Goal: Complete application form

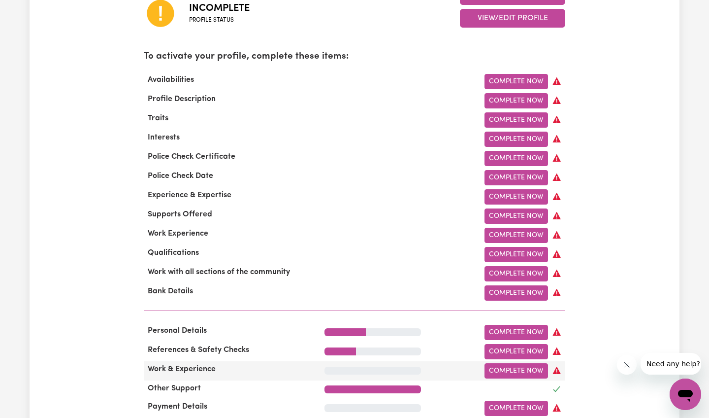
scroll to position [284, 0]
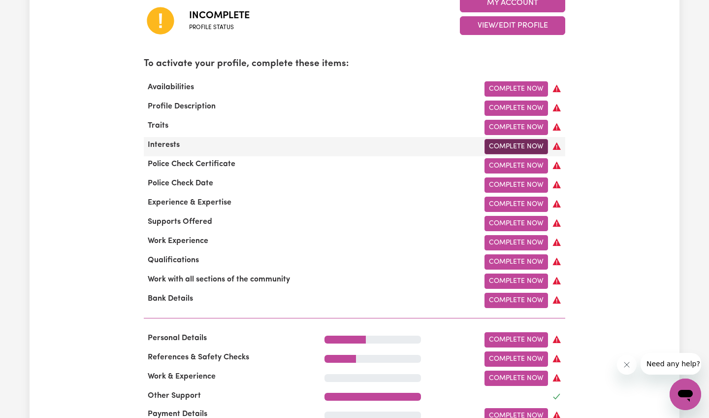
click at [498, 145] on link "Complete Now" at bounding box center [517, 146] width 64 height 15
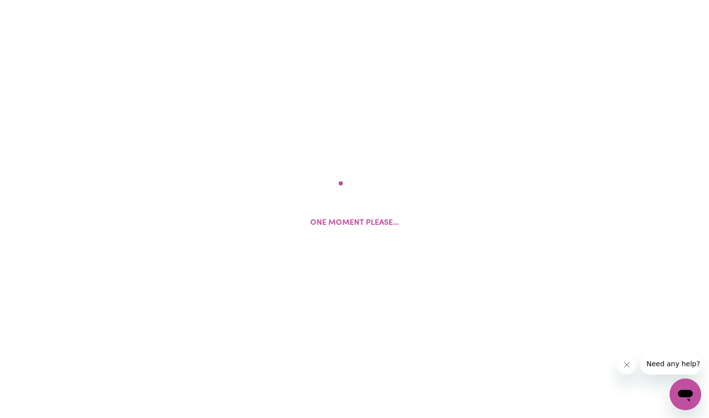
select select "[DEMOGRAPHIC_DATA]"
select select "[DEMOGRAPHIC_DATA] Citizen"
select select "Studying a healthcare related degree or qualification"
select select "38"
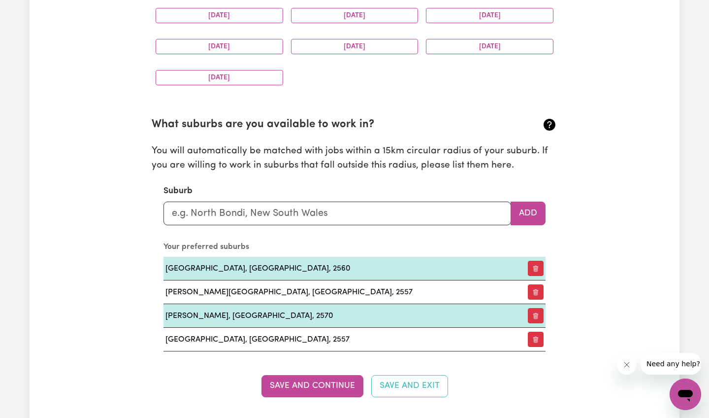
scroll to position [1001, 0]
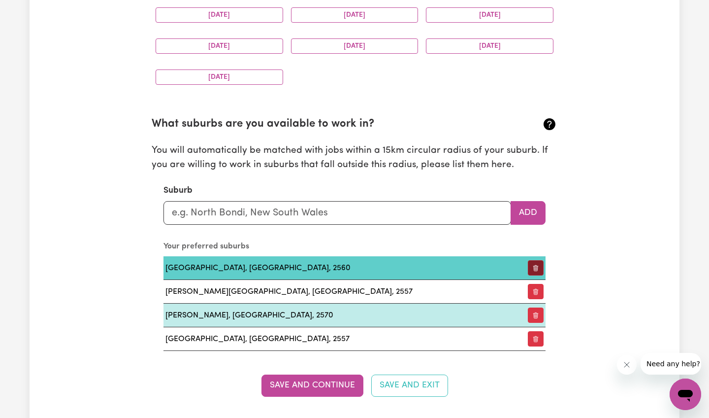
click at [535, 263] on button "button" at bounding box center [536, 267] width 16 height 15
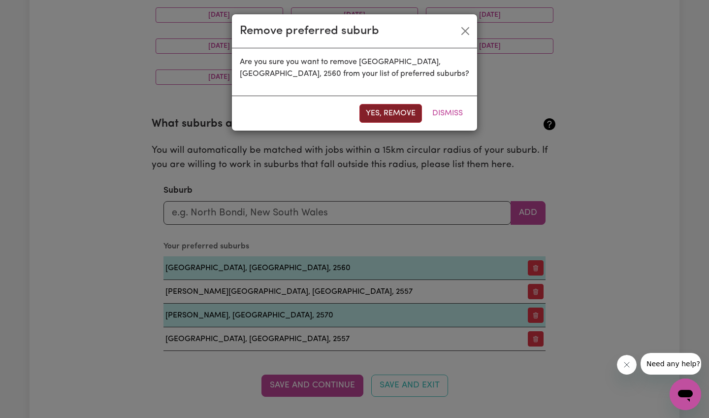
click at [391, 113] on button "Yes, remove" at bounding box center [391, 113] width 63 height 19
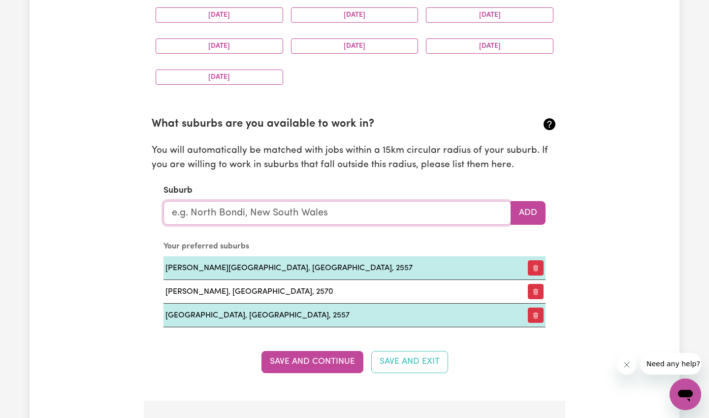
click at [253, 207] on input "text" at bounding box center [338, 213] width 348 height 24
type input "[PERSON_NAME]"
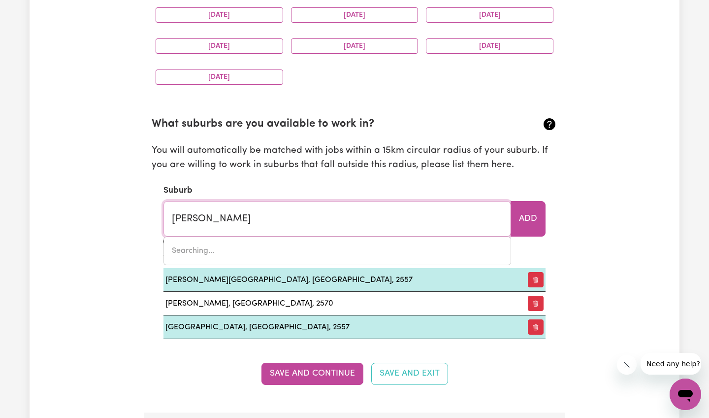
type input "[PERSON_NAME], [GEOGRAPHIC_DATA], 2427"
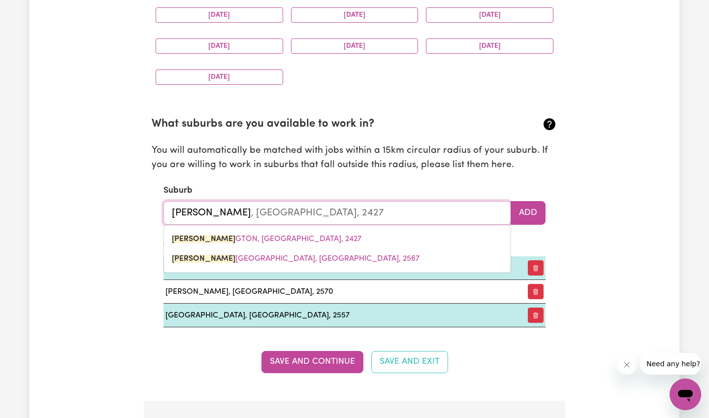
type input "[PERSON_NAME]"
type input "[GEOGRAPHIC_DATA], [GEOGRAPHIC_DATA], 2427"
type input "Harringt"
type input "[PERSON_NAME], [GEOGRAPHIC_DATA], 2427"
type input "Harringto"
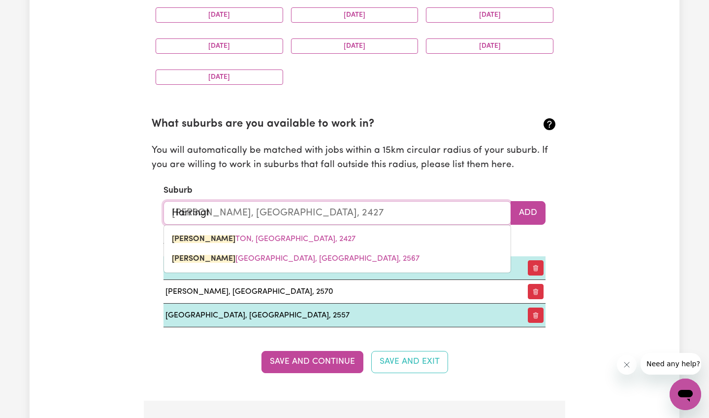
type input "[PERSON_NAME], [GEOGRAPHIC_DATA], 2427"
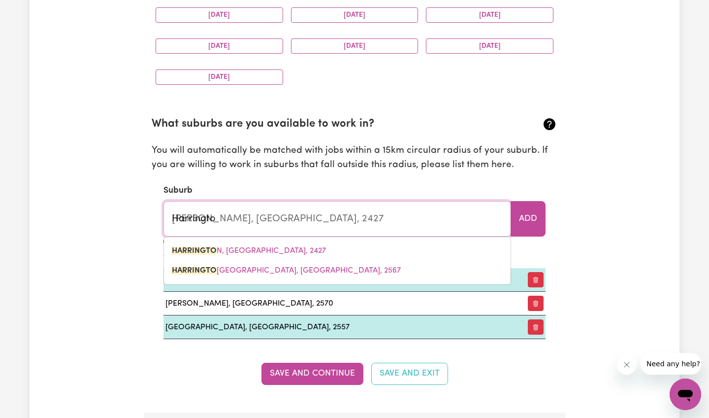
type input "[PERSON_NAME]"
type input "[PERSON_NAME], [GEOGRAPHIC_DATA], 2427"
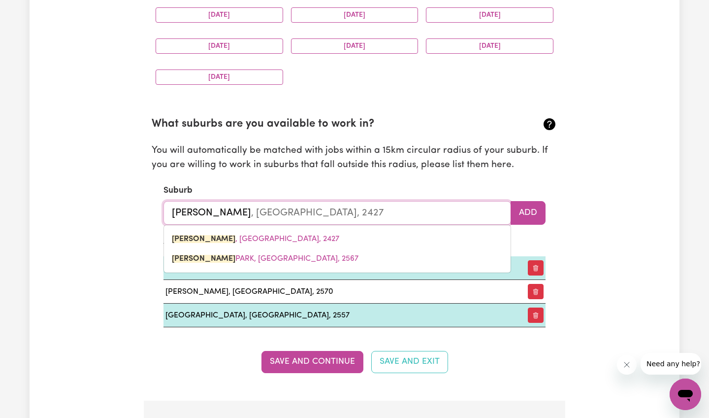
type input "[PERSON_NAME]"
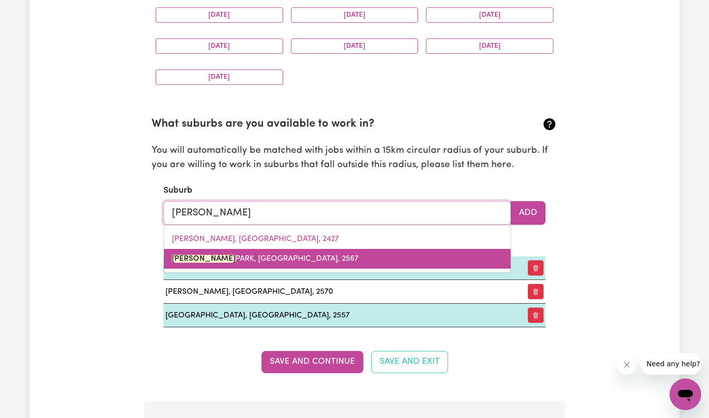
click at [269, 256] on span "[PERSON_NAME][GEOGRAPHIC_DATA], [GEOGRAPHIC_DATA], 2567" at bounding box center [265, 259] width 187 height 8
type input "[PERSON_NAME][GEOGRAPHIC_DATA], [GEOGRAPHIC_DATA], 2567"
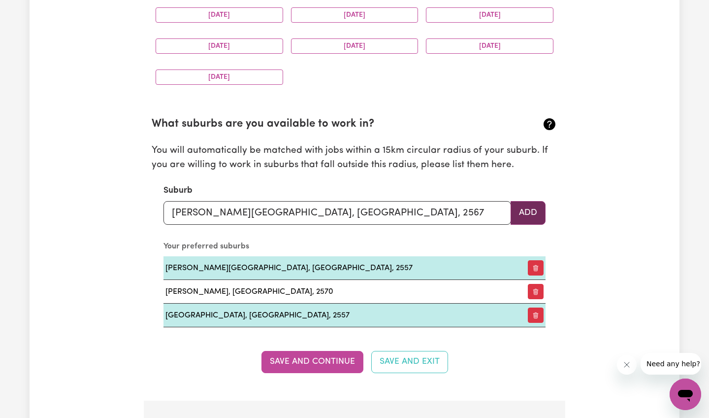
click at [522, 208] on button "Add" at bounding box center [528, 213] width 35 height 24
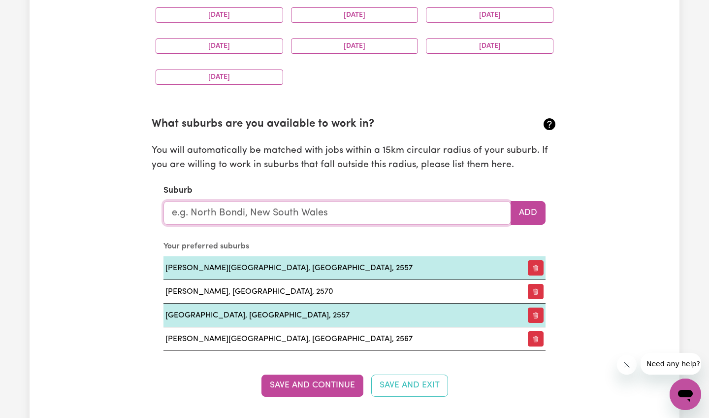
click at [278, 211] on input "text" at bounding box center [338, 213] width 348 height 24
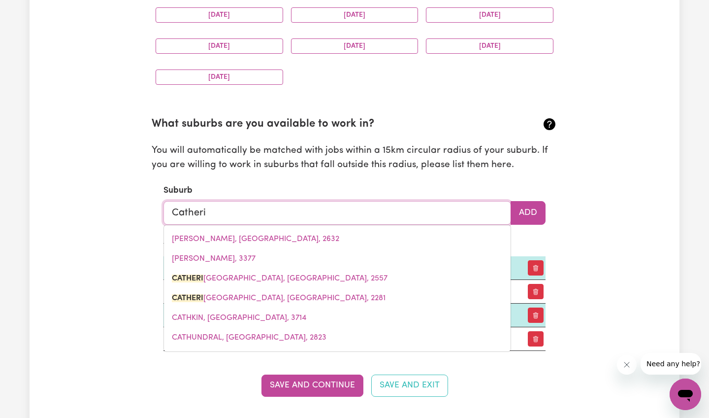
type input "[PERSON_NAME]"
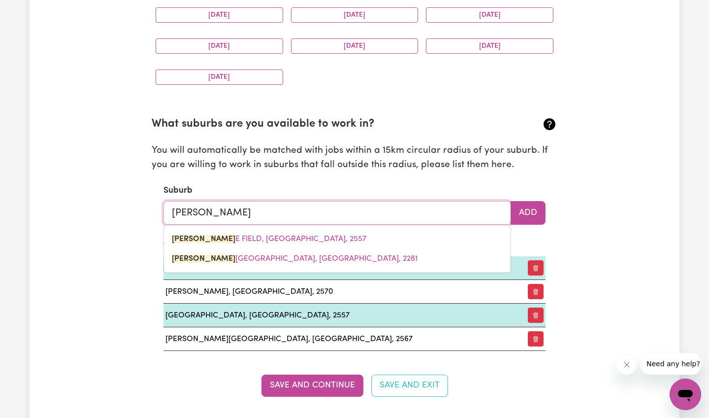
type input "[PERSON_NAME][GEOGRAPHIC_DATA], [GEOGRAPHIC_DATA], 2557"
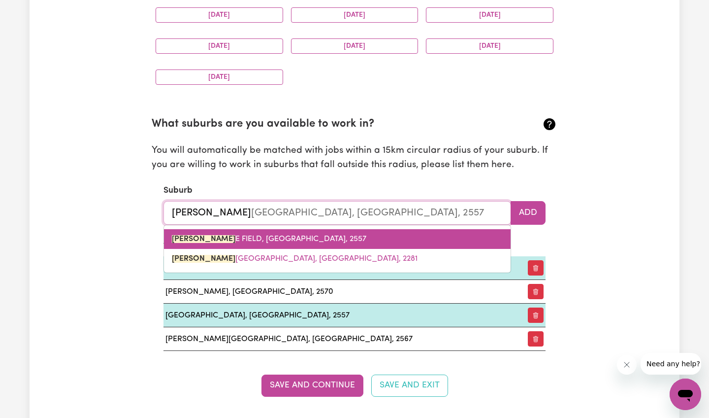
click at [280, 235] on span "[PERSON_NAME][GEOGRAPHIC_DATA], [GEOGRAPHIC_DATA], 2557" at bounding box center [269, 239] width 195 height 8
type input "[PERSON_NAME], [GEOGRAPHIC_DATA], 2557"
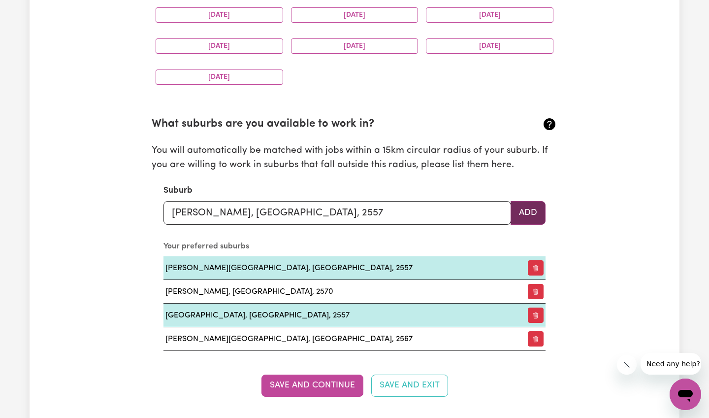
click at [533, 210] on button "Add" at bounding box center [528, 213] width 35 height 24
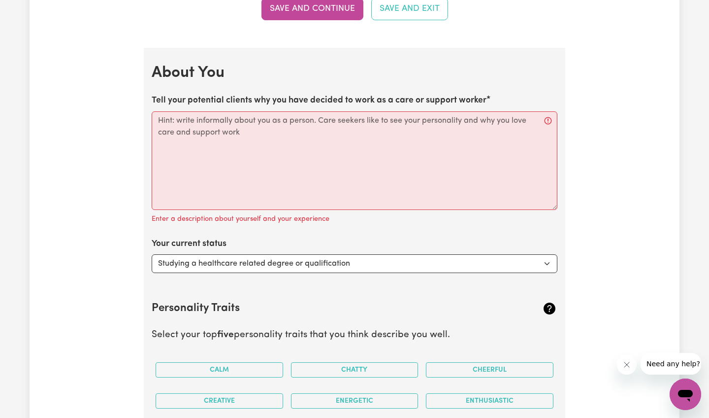
scroll to position [1406, 0]
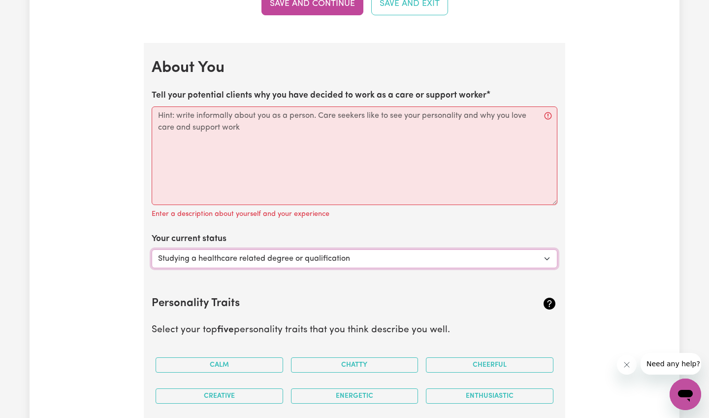
select select "Looking for extra work to fill my week and/or weekends"
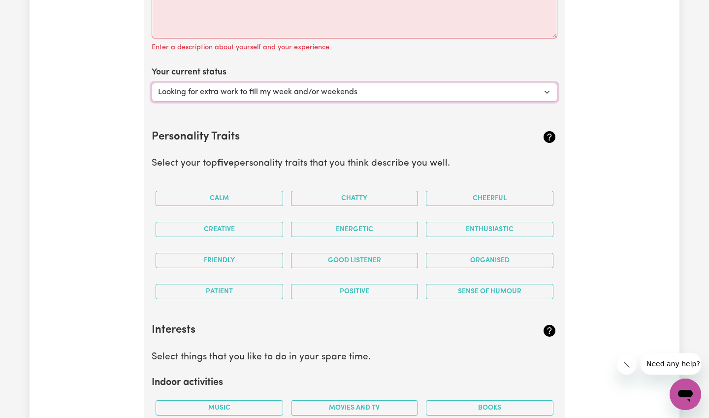
scroll to position [1573, 0]
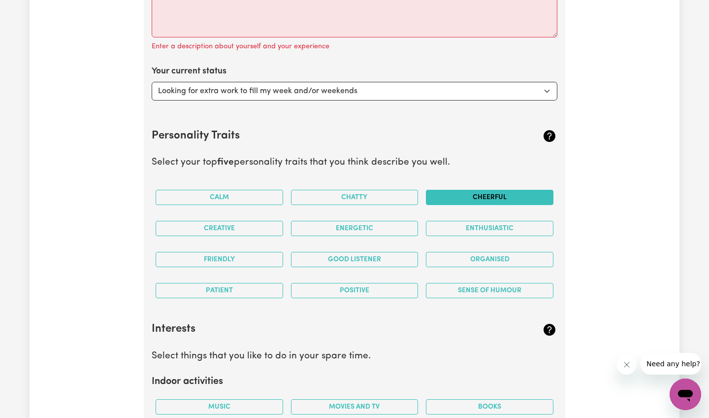
click at [482, 193] on button "Cheerful" at bounding box center [490, 197] width 128 height 15
click at [222, 223] on button "Creative" at bounding box center [220, 228] width 128 height 15
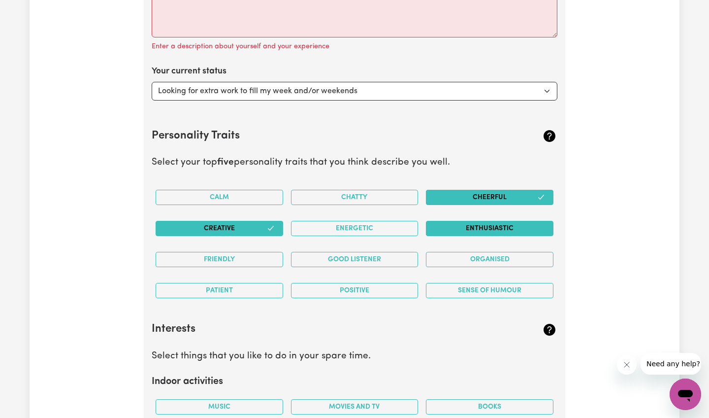
click at [490, 221] on button "Enthusiastic" at bounding box center [490, 228] width 128 height 15
click at [217, 253] on button "Friendly" at bounding box center [220, 259] width 128 height 15
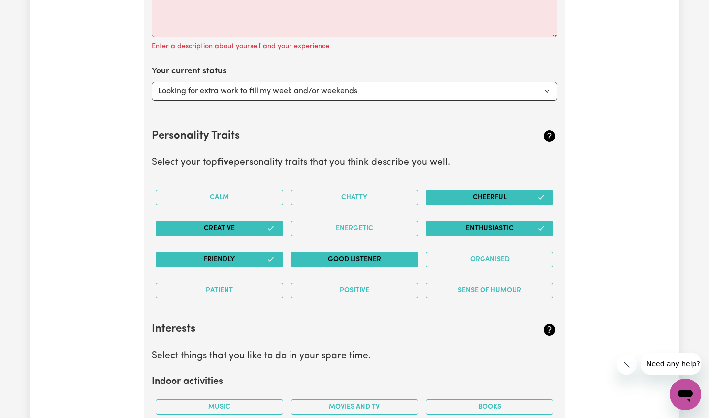
click at [365, 254] on button "Good Listener" at bounding box center [355, 259] width 128 height 15
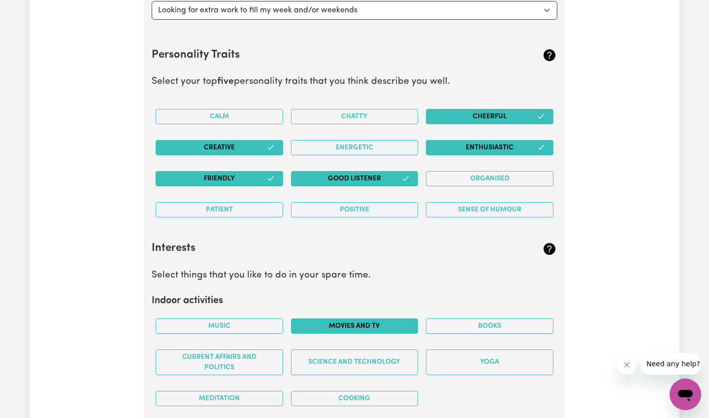
scroll to position [1655, 0]
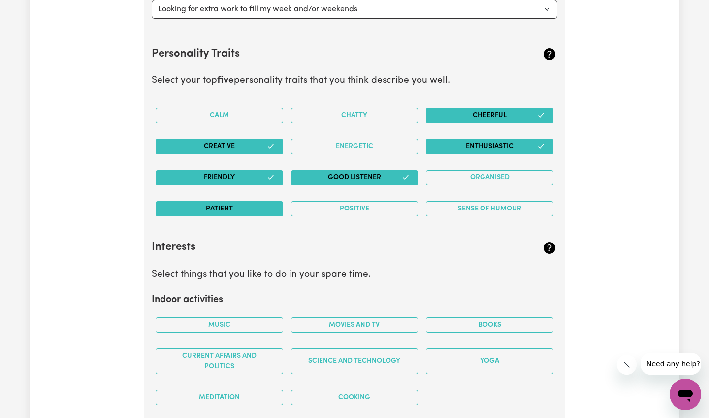
click at [267, 201] on button "Patient" at bounding box center [220, 208] width 128 height 15
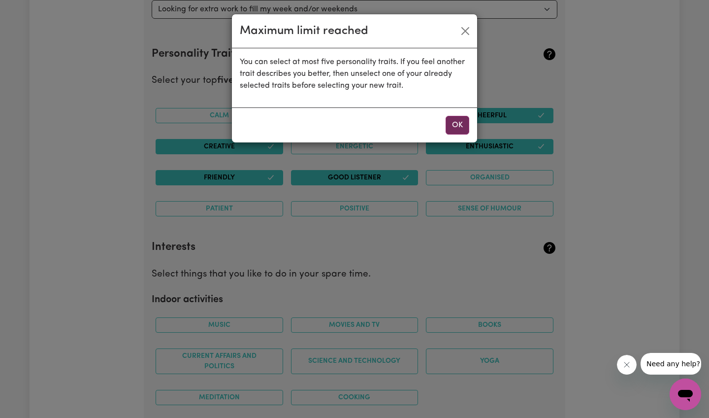
click at [456, 123] on button "OK" at bounding box center [458, 125] width 24 height 19
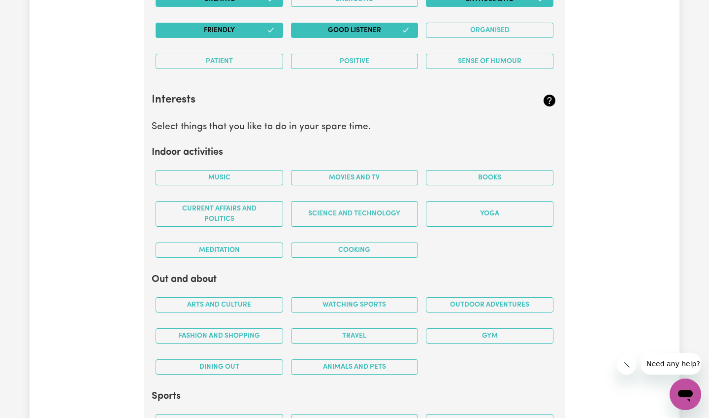
scroll to position [1806, 0]
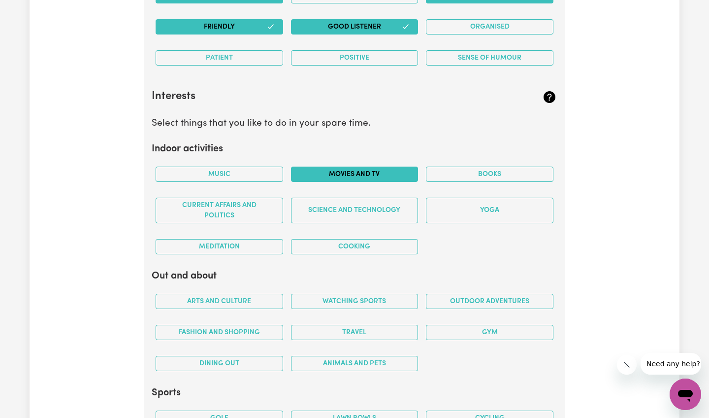
click at [355, 168] on button "Movies and TV" at bounding box center [355, 173] width 128 height 15
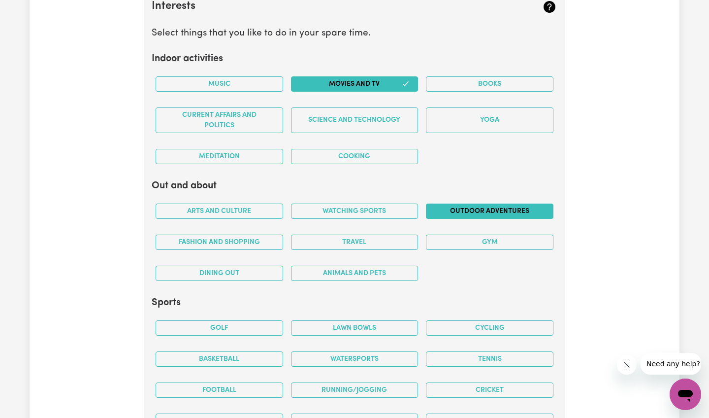
scroll to position [1950, 0]
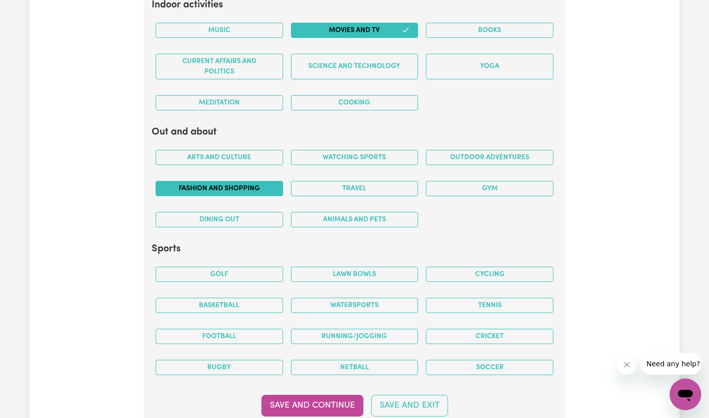
click at [224, 181] on button "Fashion and shopping" at bounding box center [220, 188] width 128 height 15
click at [362, 181] on button "Travel" at bounding box center [355, 188] width 128 height 15
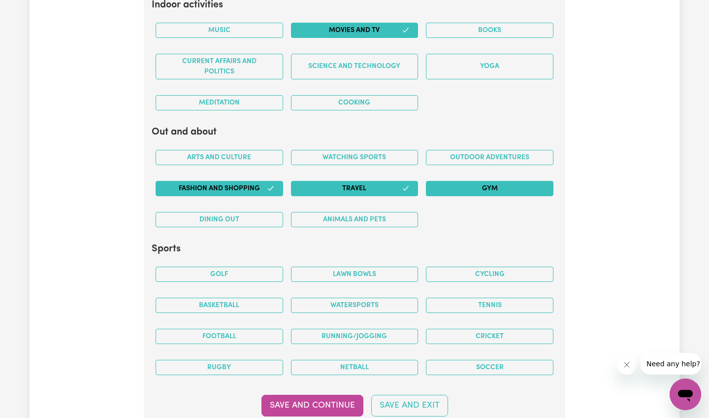
click at [482, 181] on button "Gym" at bounding box center [490, 188] width 128 height 15
click at [368, 212] on button "Animals and pets" at bounding box center [355, 219] width 128 height 15
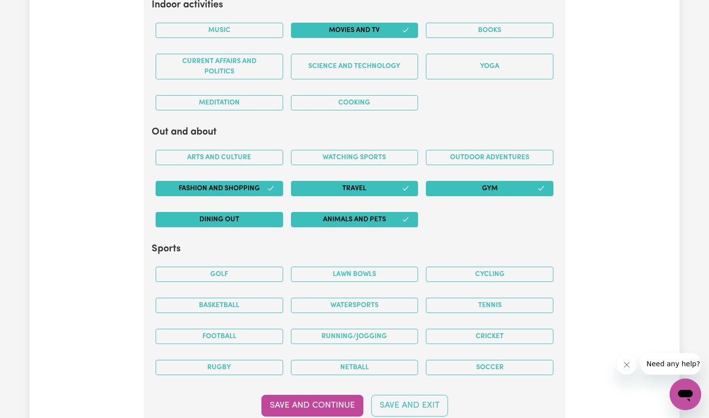
click at [240, 212] on button "Dining out" at bounding box center [220, 219] width 128 height 15
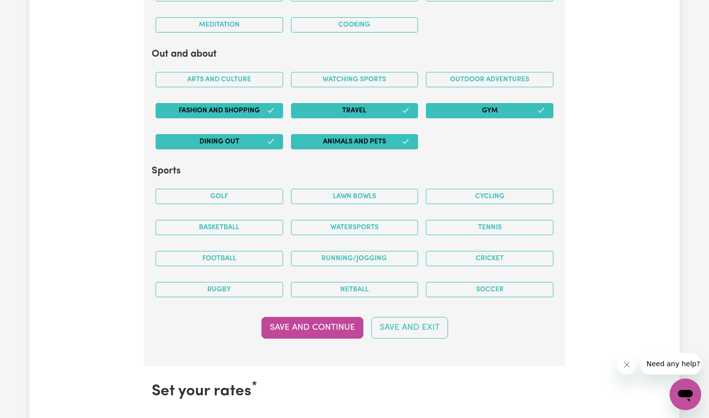
scroll to position [2031, 0]
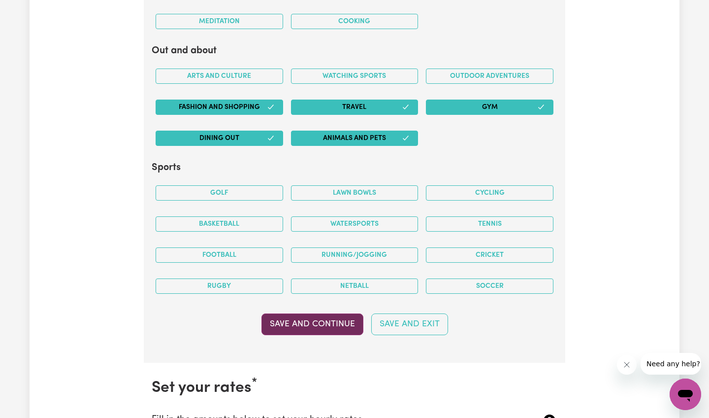
click at [326, 314] on button "Save and Continue" at bounding box center [313, 324] width 102 height 22
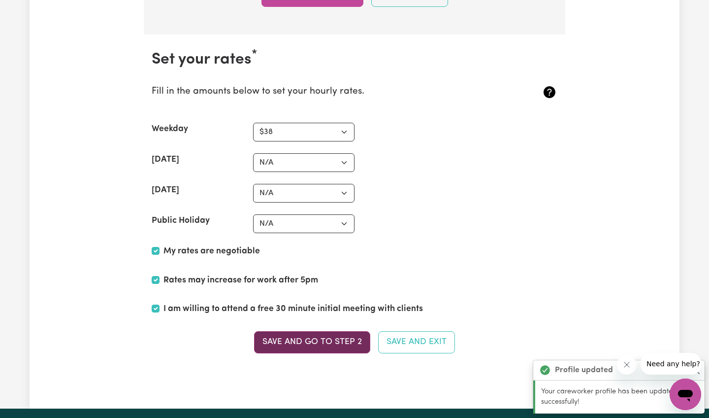
scroll to position [2355, 0]
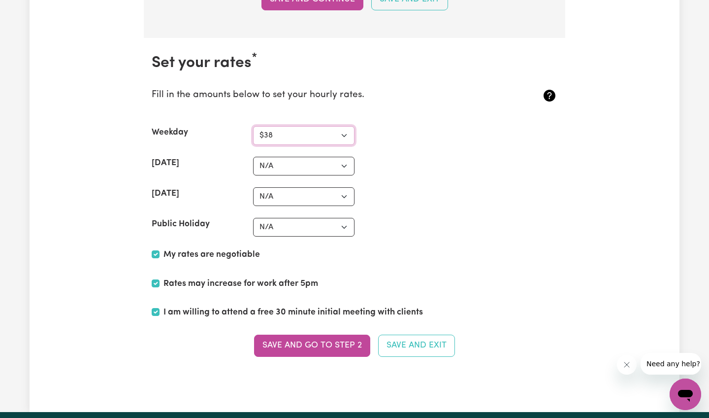
select select "37"
select select "N/A"
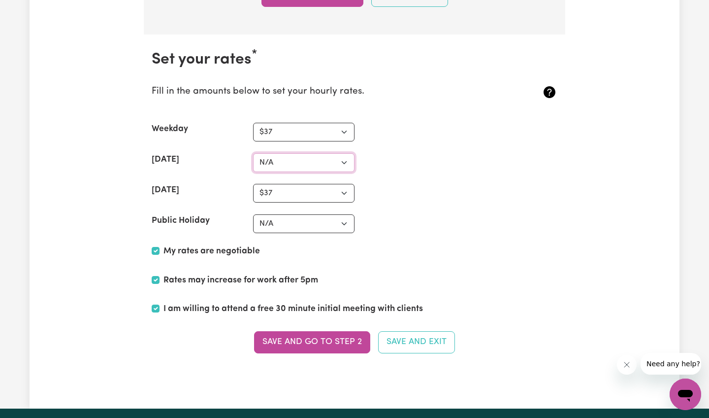
scroll to position [2362, 0]
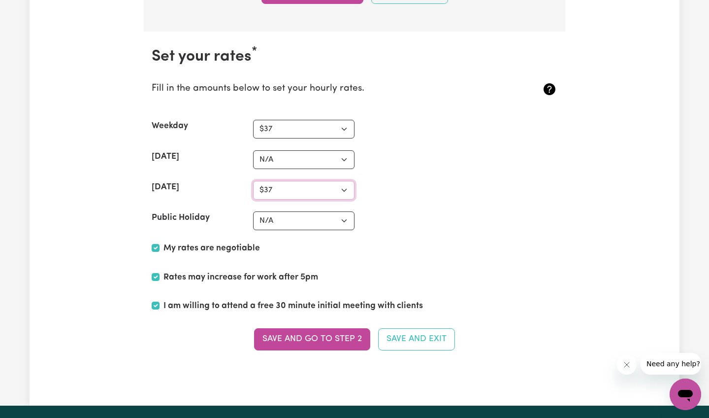
select select "40"
select select "38"
select select "42"
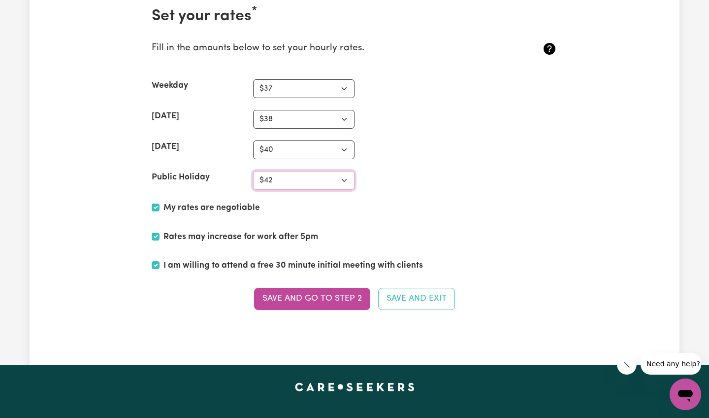
scroll to position [2406, 0]
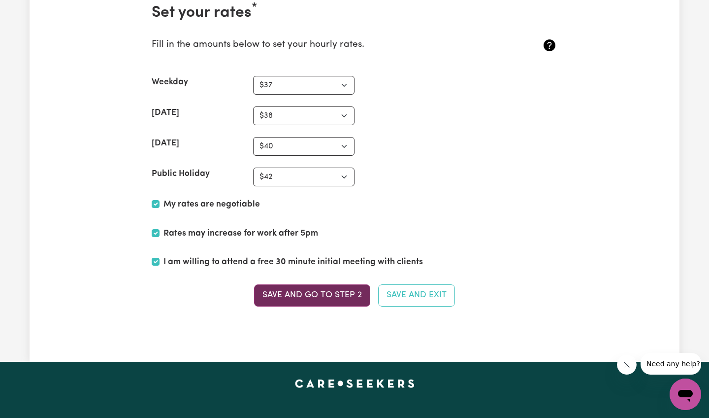
click at [321, 285] on button "Save and go to Step 2" at bounding box center [312, 295] width 116 height 22
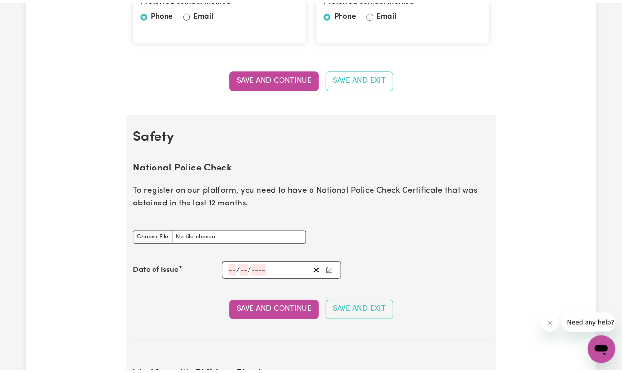
scroll to position [505, 0]
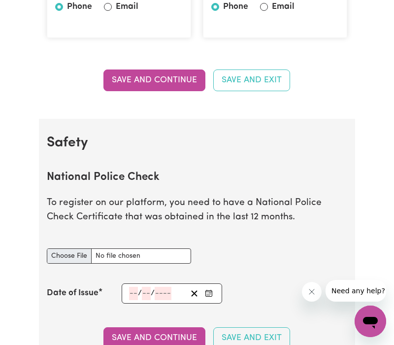
click at [66, 251] on input "National Police Check document" at bounding box center [119, 255] width 144 height 15
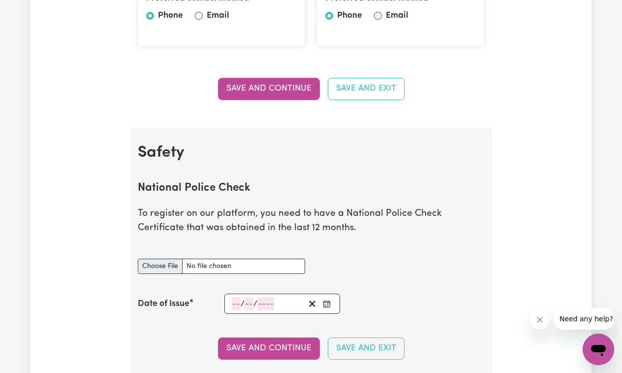
type input "C:\fakepath\National Crime Check.pdf"
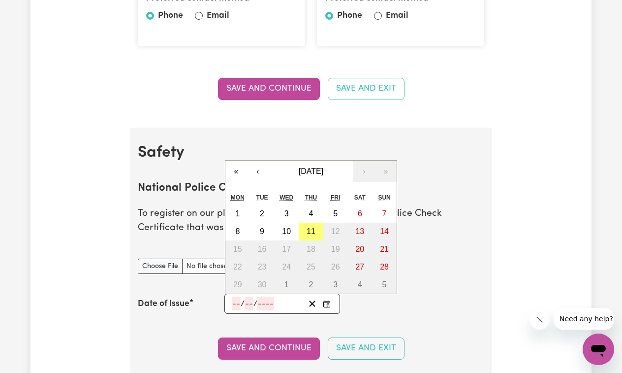
click at [234, 301] on input "number" at bounding box center [236, 303] width 9 height 13
type input "21"
type input "05"
type input "0002-05-21"
type input "5"
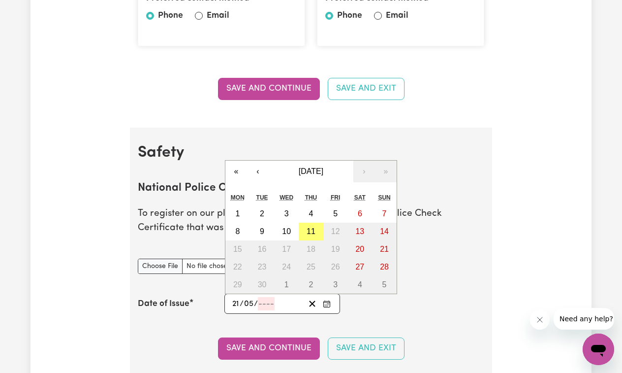
type input "2"
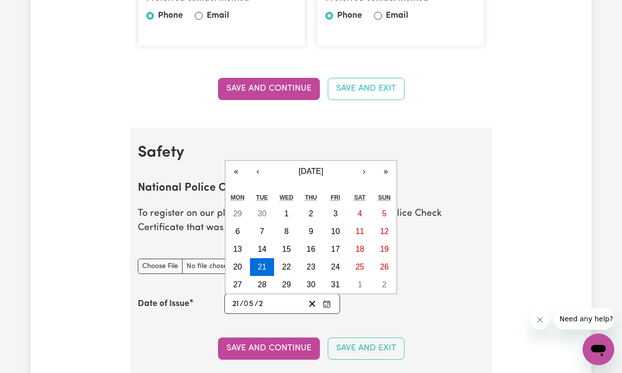
type input "0020-05-21"
type input "20"
type input "0201-05-21"
type input "201"
type input "[DATE]"
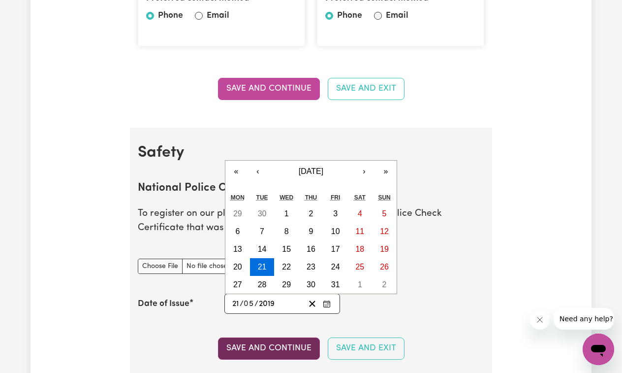
type input "2019"
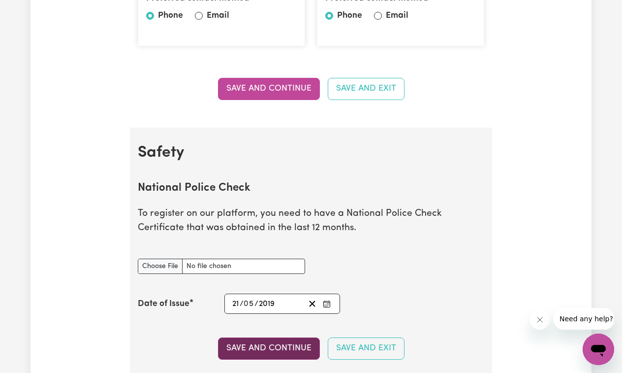
click at [259, 346] on button "Save and Continue" at bounding box center [269, 348] width 102 height 22
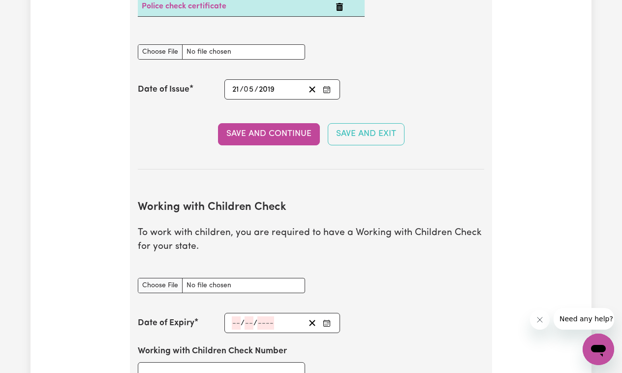
scroll to position [777, 0]
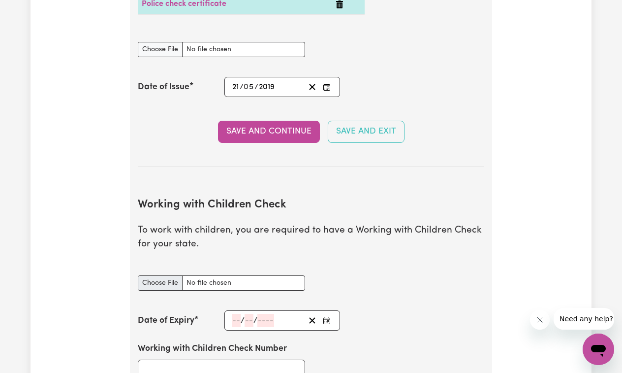
click at [158, 277] on input "Working with Children Check document" at bounding box center [221, 282] width 167 height 15
type input "C:\fakepath\Working With Children Check [DATE].pdf"
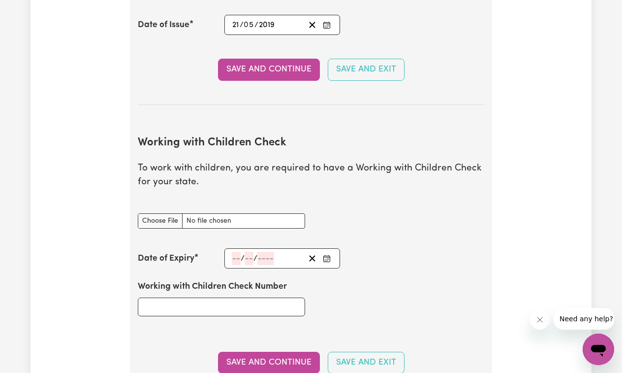
scroll to position [844, 0]
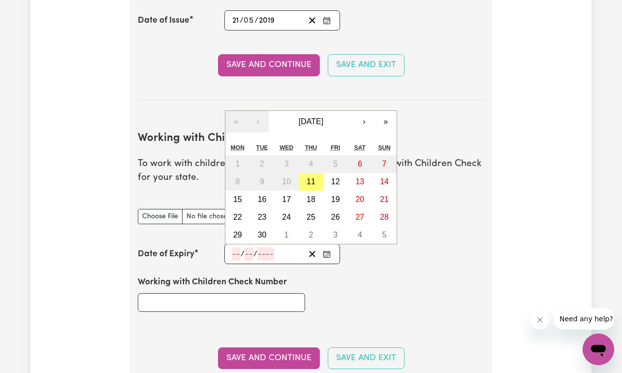
click at [235, 248] on input "number" at bounding box center [236, 253] width 9 height 13
type input "03"
type input "05"
type input "202"
type input "[DATE]"
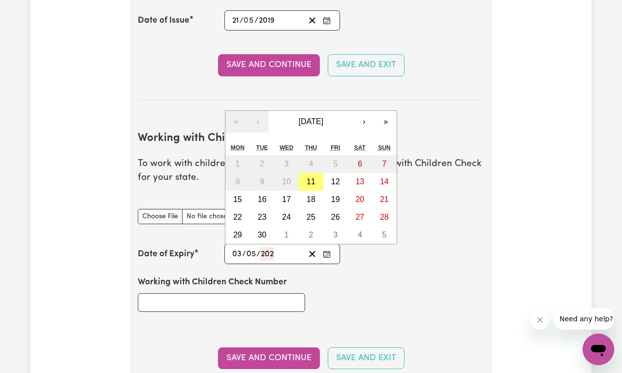
type input "3"
type input "5"
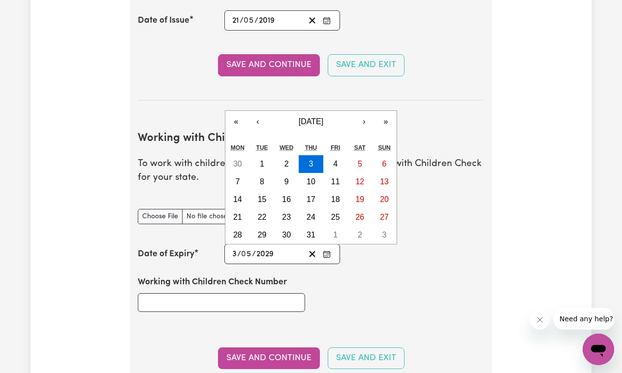
type input "2029"
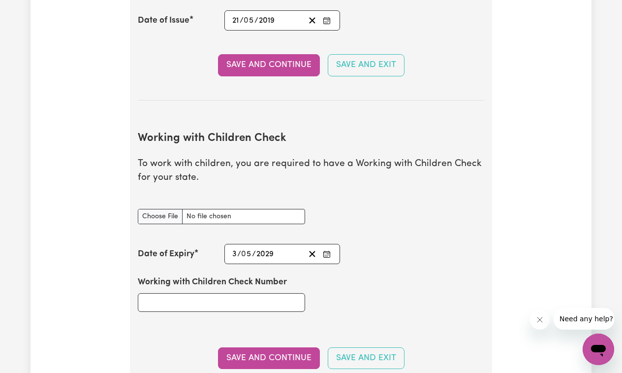
click at [381, 306] on div "Working with Children Check Number" at bounding box center [311, 293] width 359 height 59
click at [180, 293] on input "Working with Children Check Number" at bounding box center [221, 302] width 167 height 19
paste input "WWC1911197E"
type input "WWC1911197E"
click at [292, 350] on button "Save and Continue" at bounding box center [269, 358] width 102 height 22
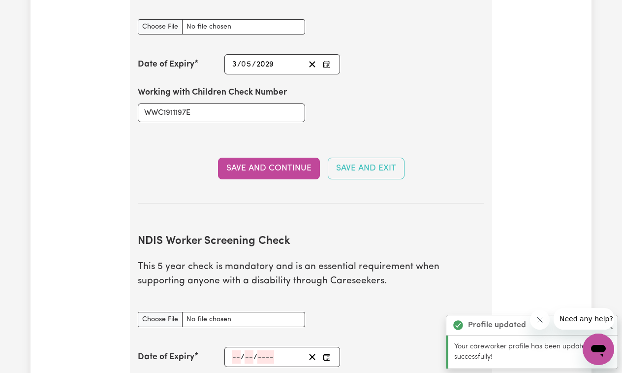
scroll to position [1065, 0]
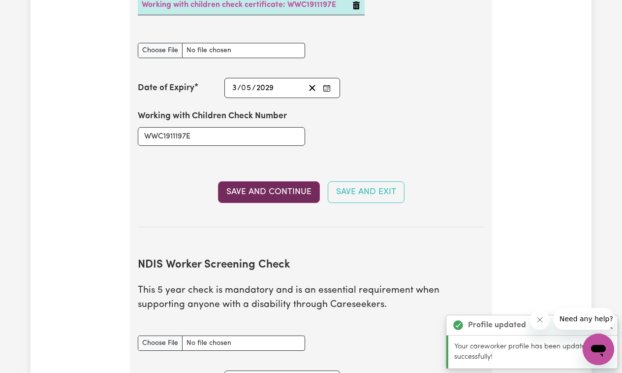
click at [277, 185] on button "Save and Continue" at bounding box center [269, 192] width 102 height 22
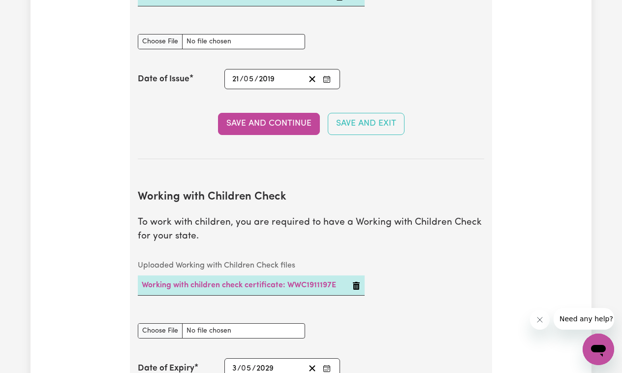
scroll to position [782, 0]
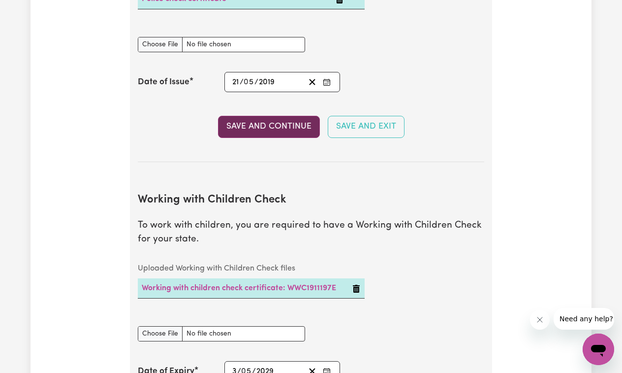
click at [283, 118] on button "Save and Continue" at bounding box center [269, 127] width 102 height 22
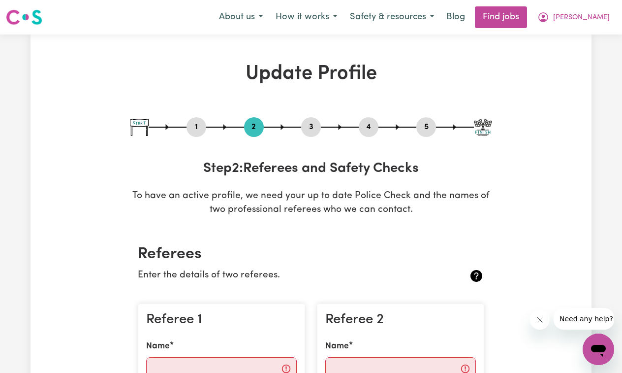
scroll to position [0, 0]
